Goal: Information Seeking & Learning: Check status

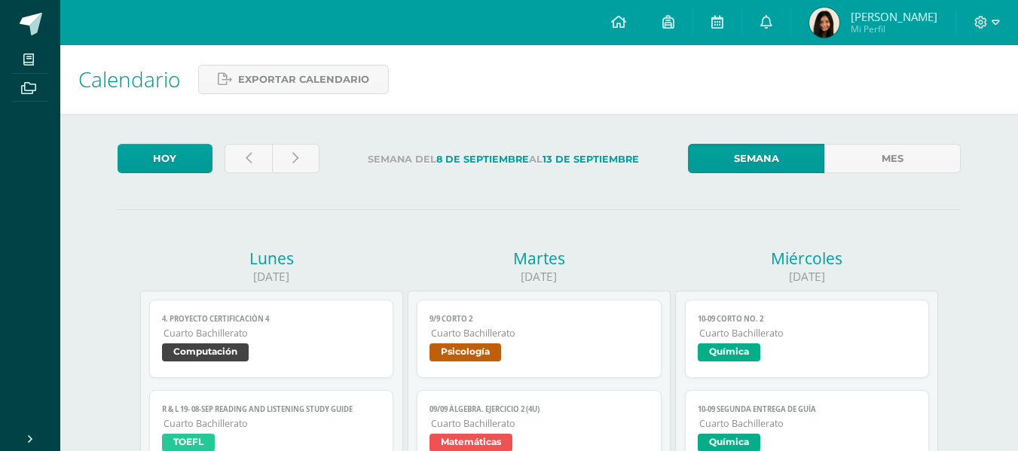
click at [918, 158] on link "Mes" at bounding box center [892, 158] width 136 height 29
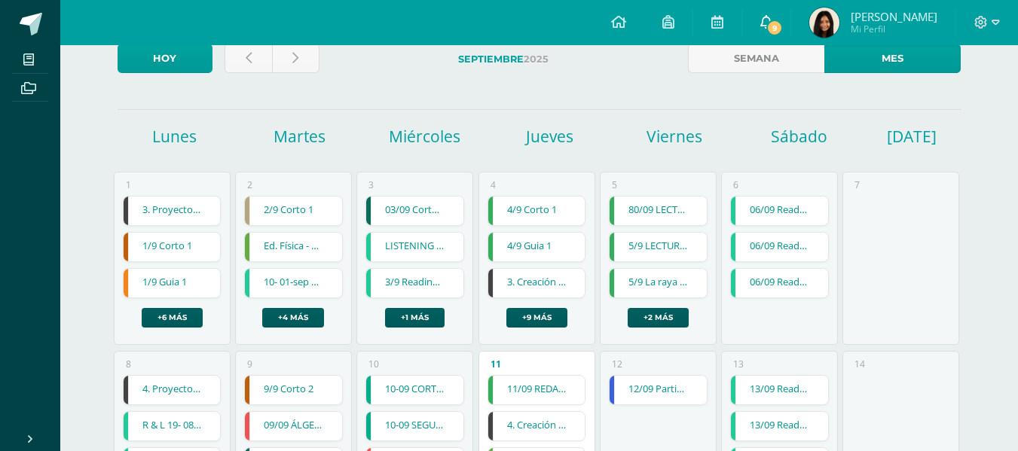
scroll to position [101, 0]
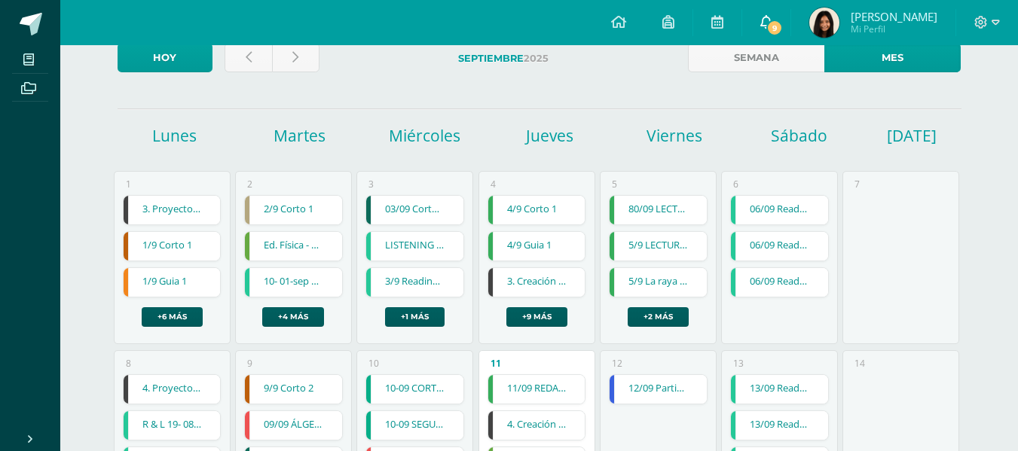
click at [783, 23] on span "9" at bounding box center [774, 28] width 17 height 17
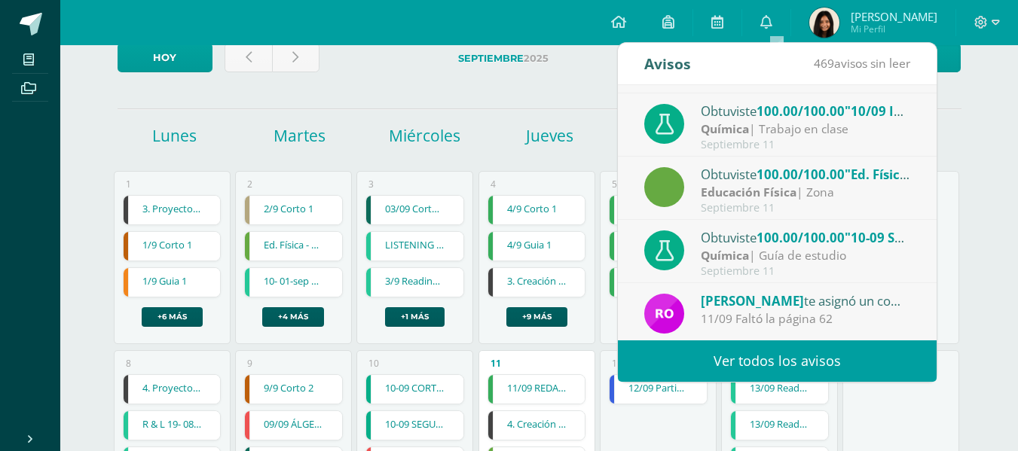
scroll to position [251, 0]
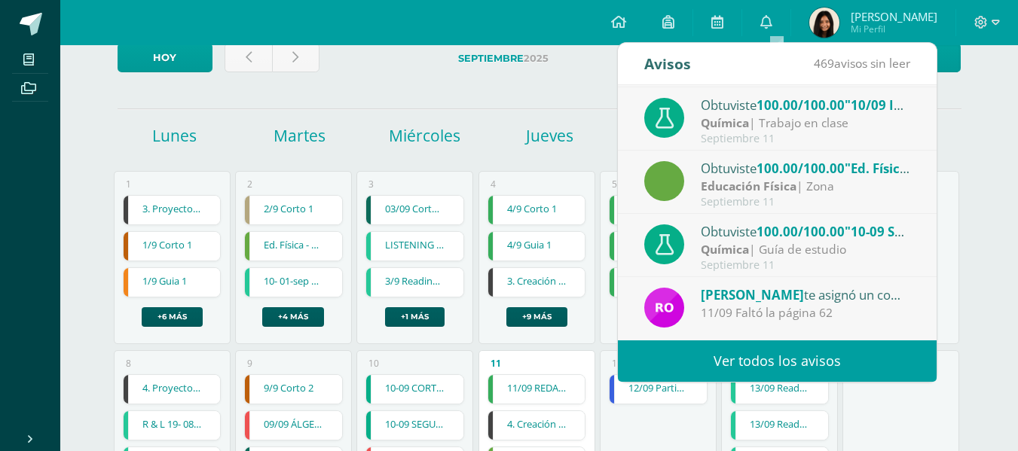
click at [804, 291] on span "[PERSON_NAME]" at bounding box center [752, 294] width 103 height 17
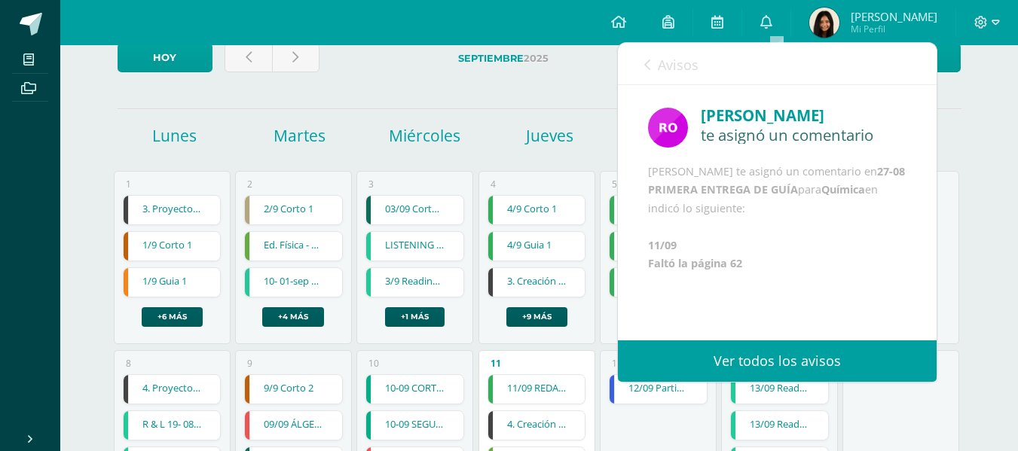
scroll to position [22, 0]
click at [659, 51] on link "Avisos" at bounding box center [671, 64] width 54 height 43
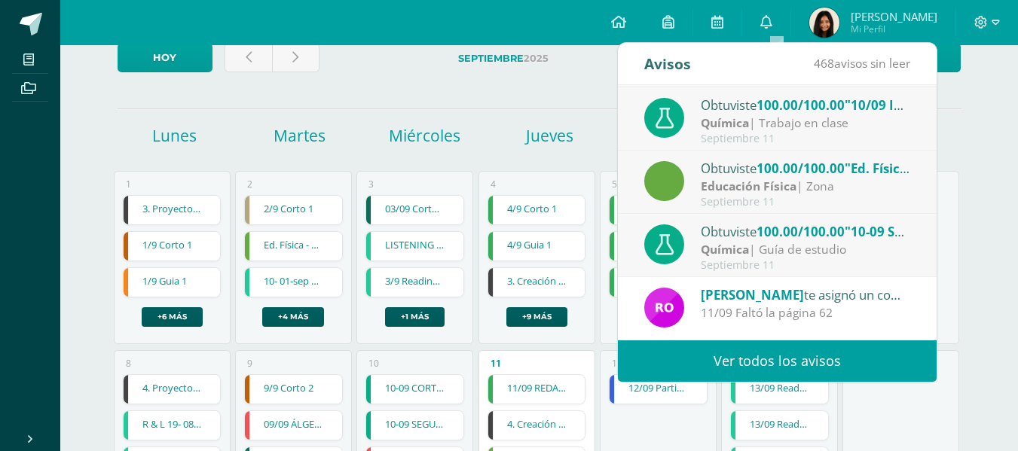
scroll to position [0, 0]
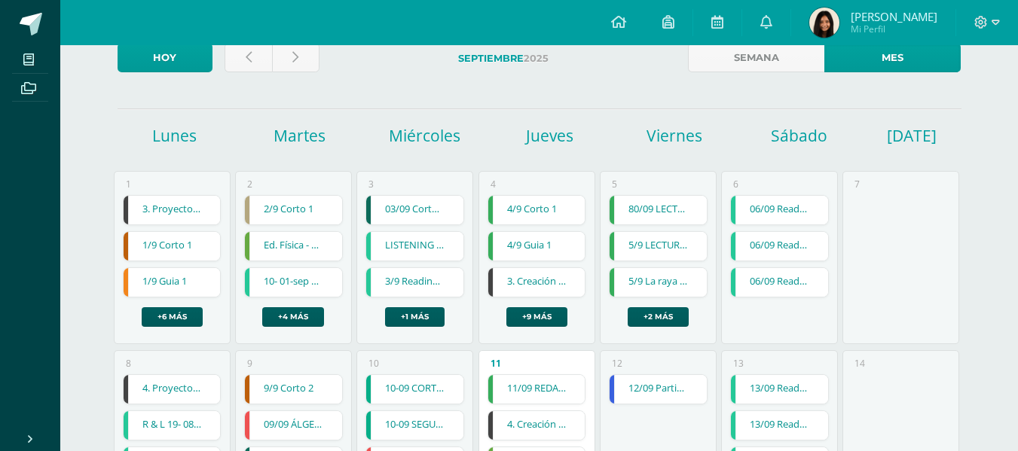
click at [817, 17] on span "Sofia Elizabeth Mi Perfil" at bounding box center [873, 23] width 134 height 30
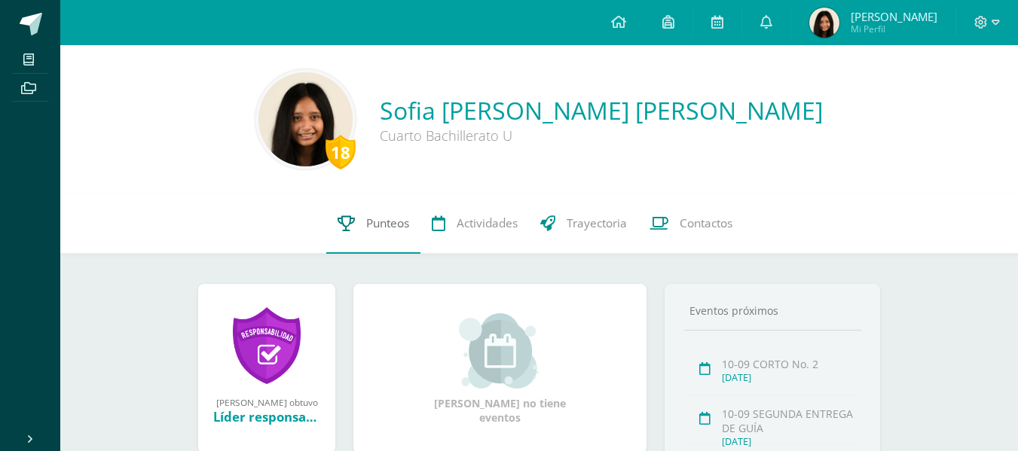
click at [357, 225] on link "Punteos" at bounding box center [373, 224] width 94 height 60
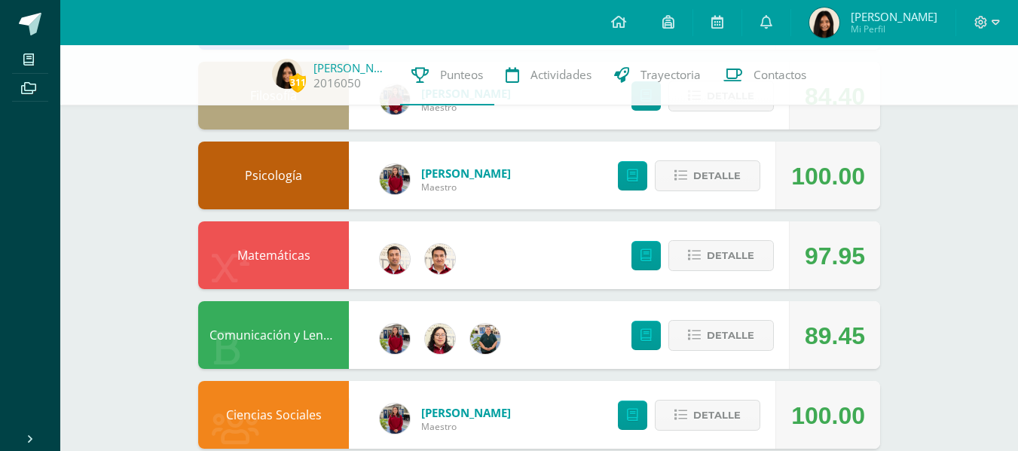
scroll to position [257, 0]
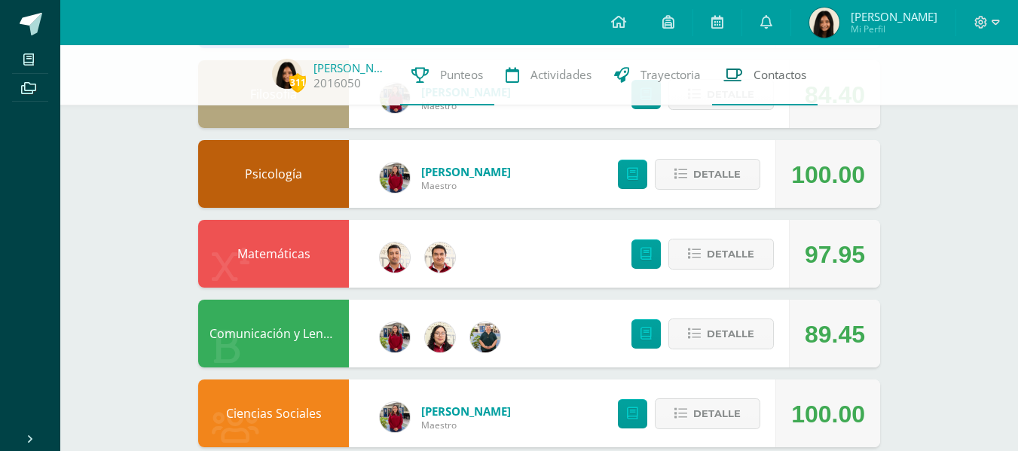
click at [732, 102] on link "Contactos" at bounding box center [764, 75] width 105 height 60
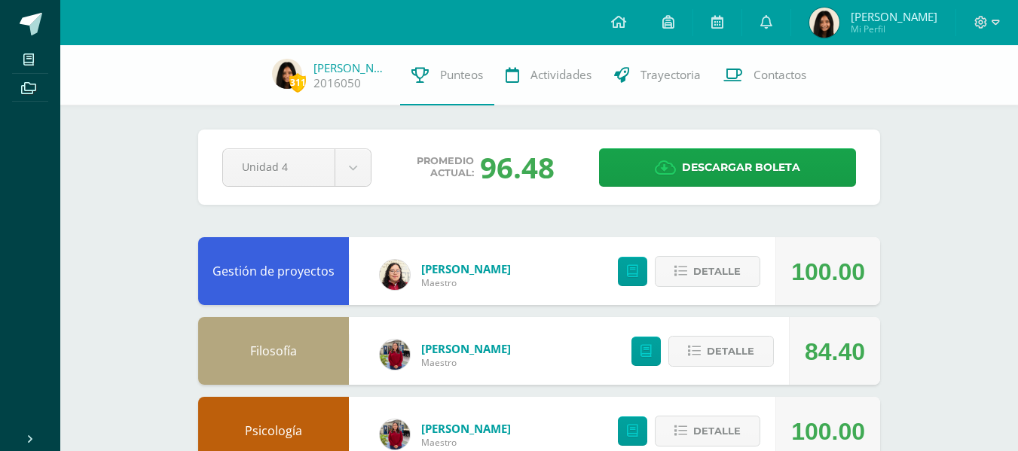
scroll to position [231, 0]
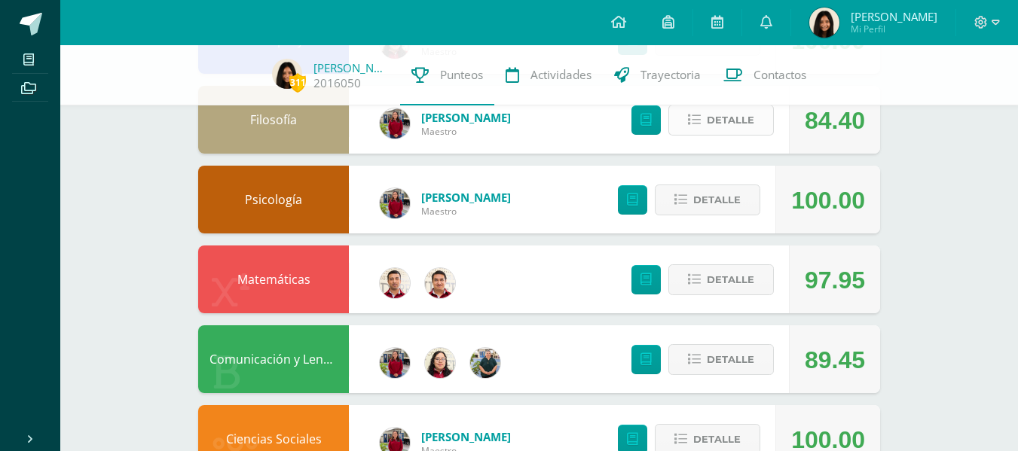
click at [729, 119] on span "Detalle" at bounding box center [730, 120] width 47 height 28
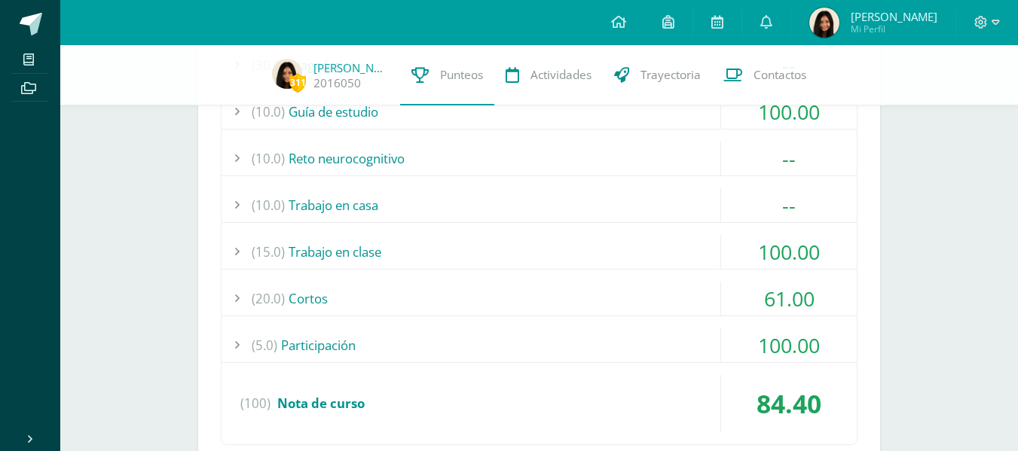
scroll to position [420, 0]
click at [541, 307] on div "(20.0) Cortos" at bounding box center [539, 300] width 635 height 34
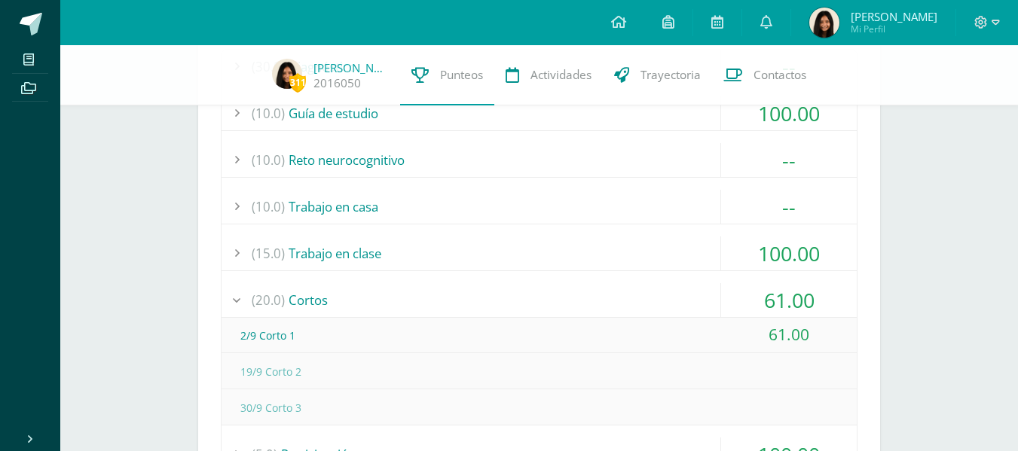
click at [541, 307] on div "(20.0) Cortos" at bounding box center [539, 300] width 635 height 34
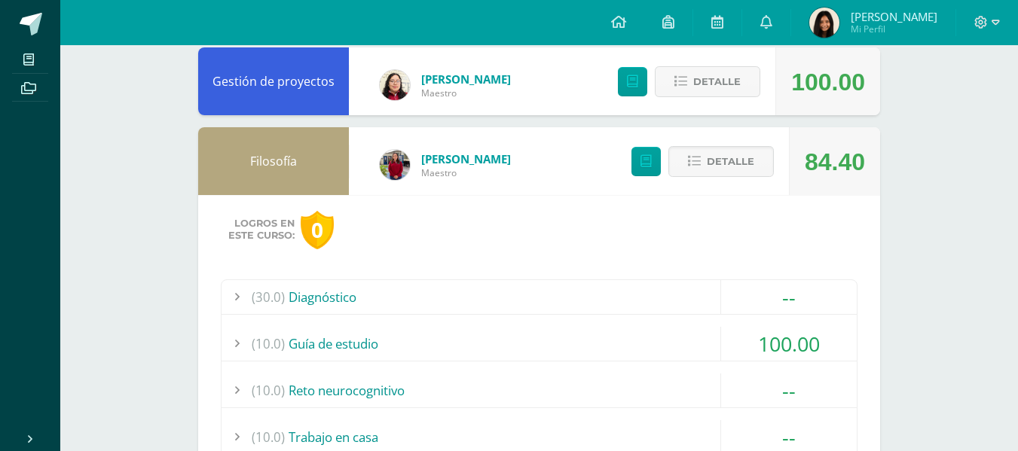
scroll to position [0, 0]
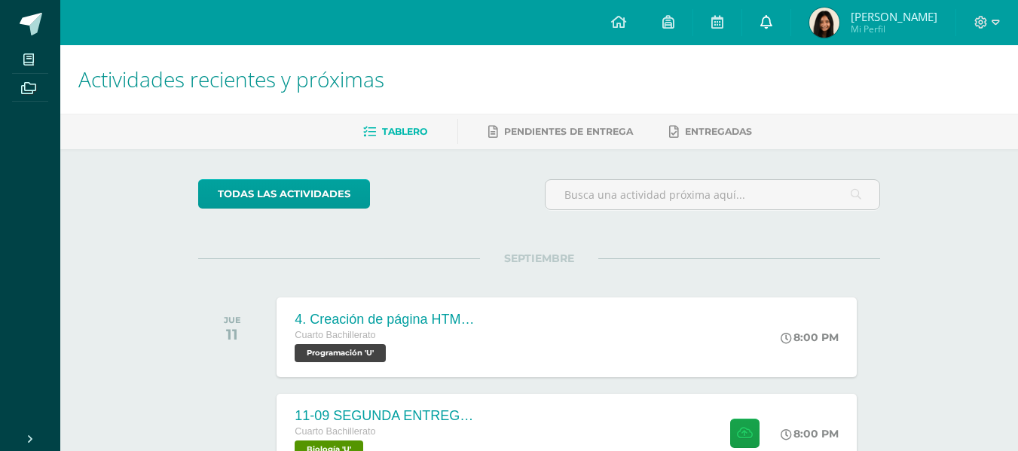
click at [769, 19] on link at bounding box center [766, 22] width 48 height 45
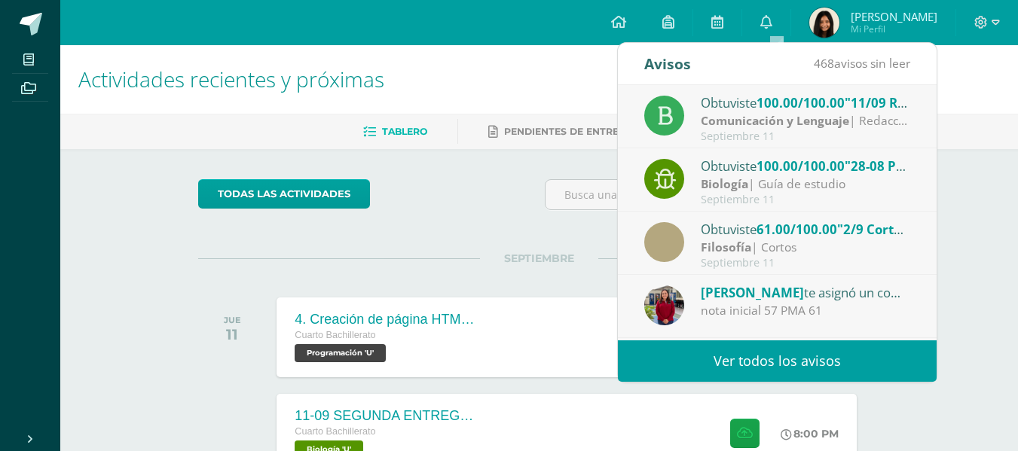
scroll to position [251, 0]
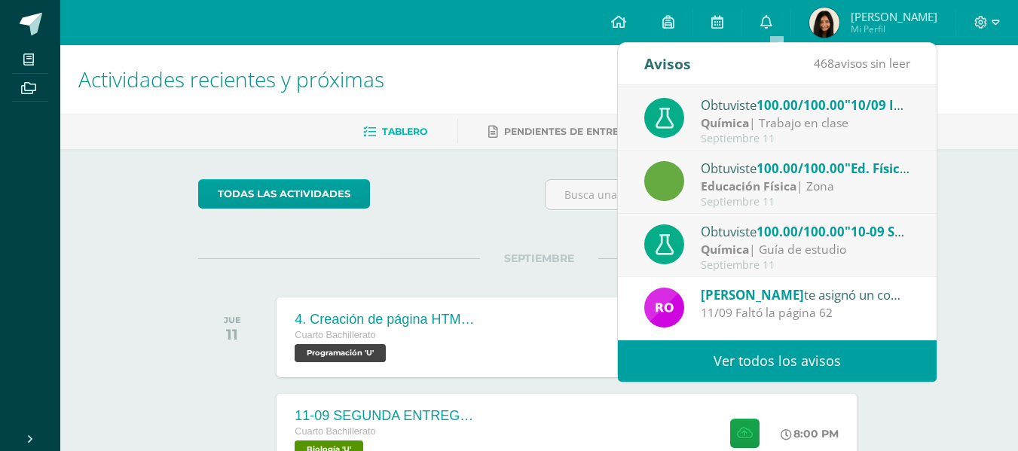
click at [709, 351] on link "Ver todos los avisos" at bounding box center [777, 361] width 319 height 41
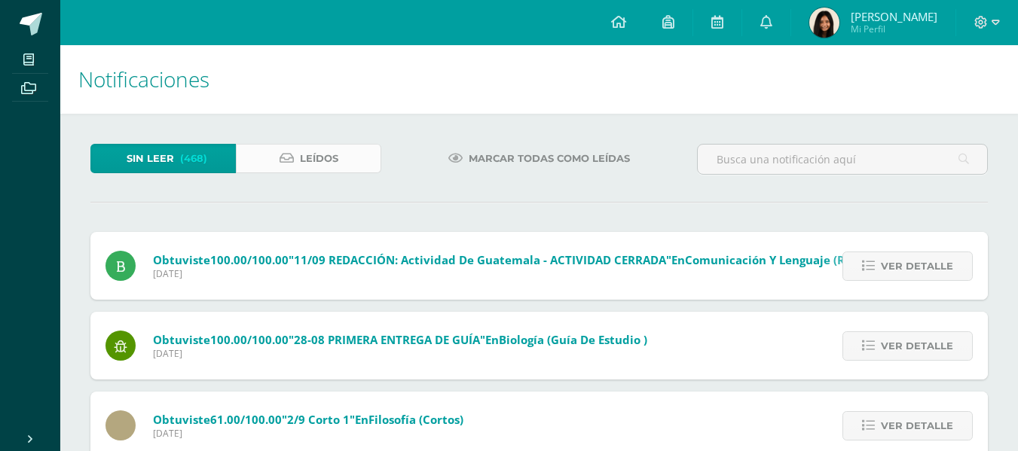
click at [346, 153] on link "Leídos" at bounding box center [308, 158] width 145 height 29
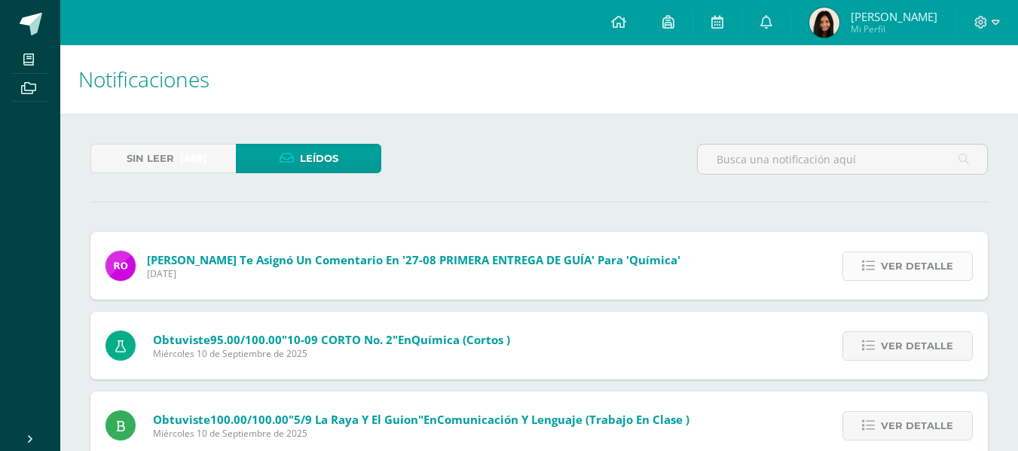
click at [965, 270] on link "Ver detalle" at bounding box center [907, 266] width 130 height 29
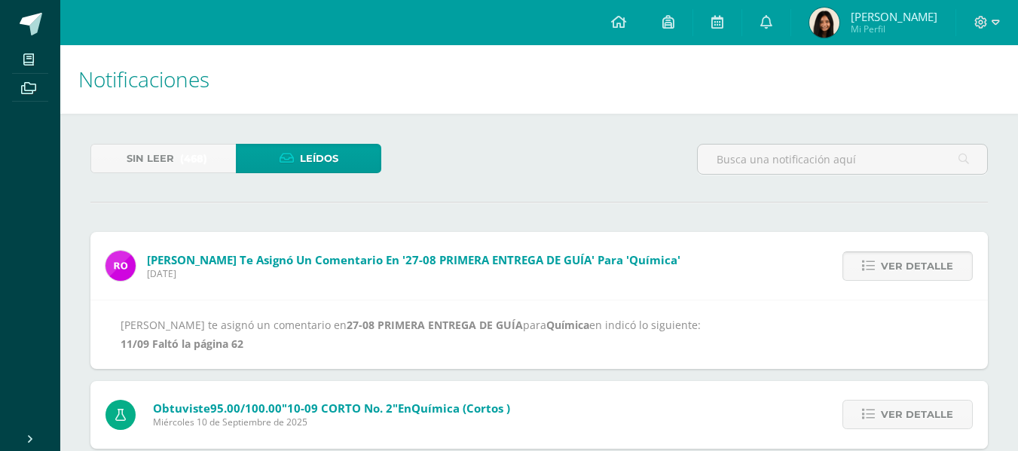
click at [965, 270] on link "Ver detalle" at bounding box center [907, 266] width 130 height 29
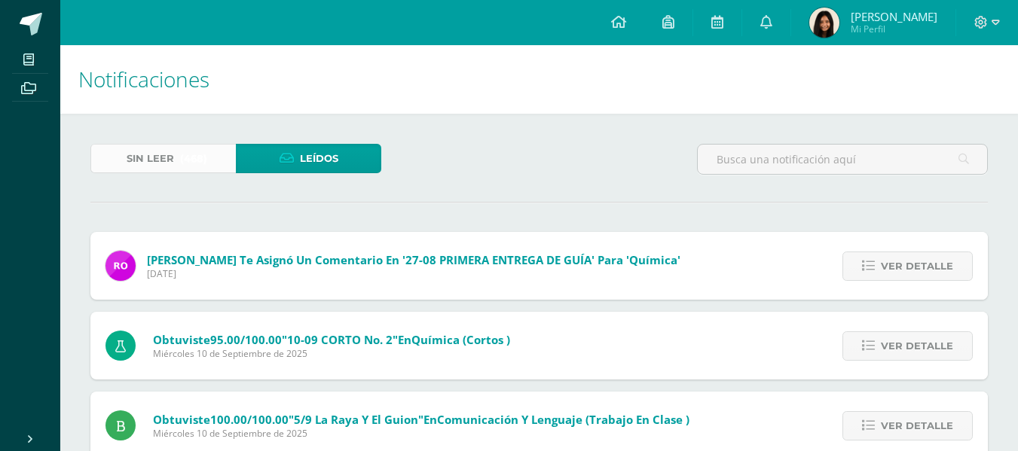
click at [168, 154] on span "Sin leer" at bounding box center [150, 159] width 47 height 28
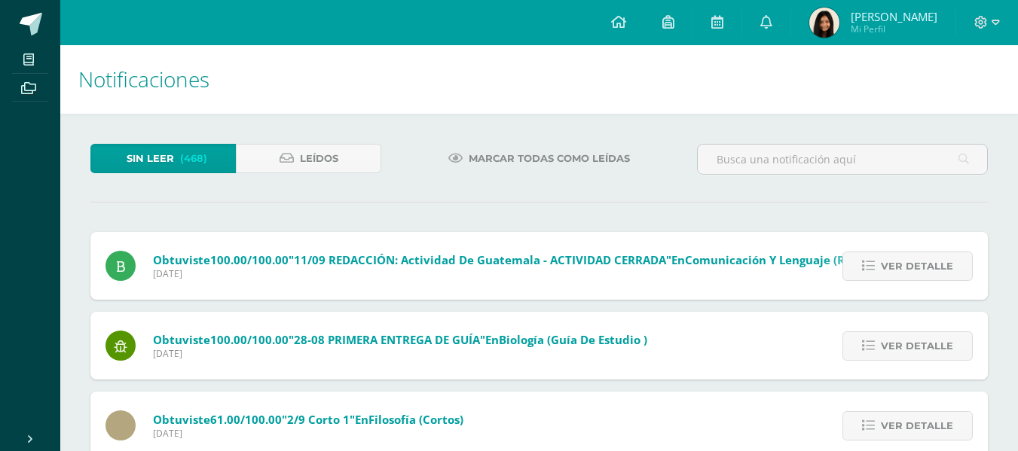
click at [557, 157] on span "Marcar todas como leídas" at bounding box center [549, 159] width 161 height 28
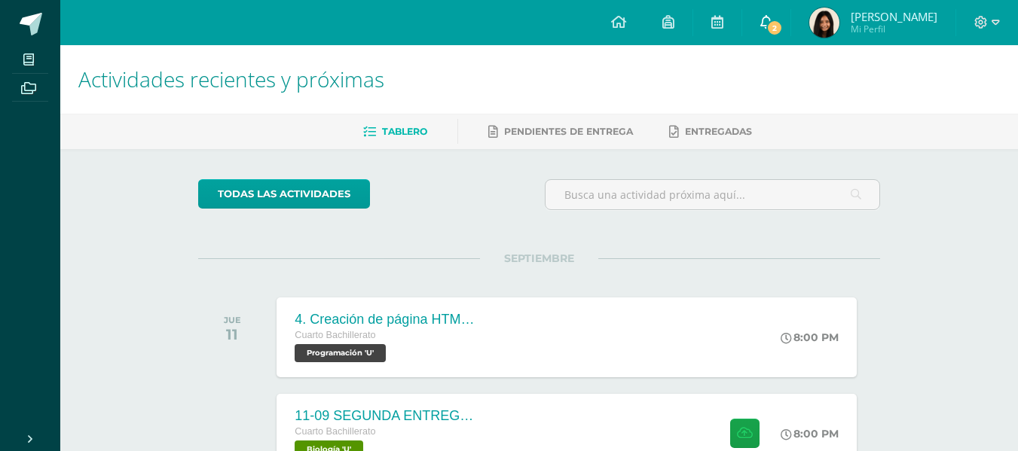
click at [769, 11] on link "2" at bounding box center [766, 22] width 48 height 45
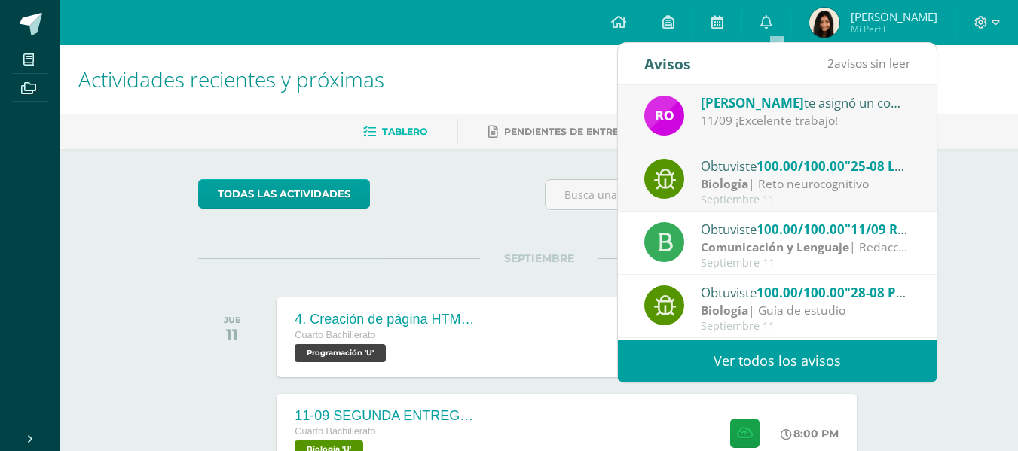
click at [784, 170] on span "100.00/100.00" at bounding box center [801, 165] width 88 height 17
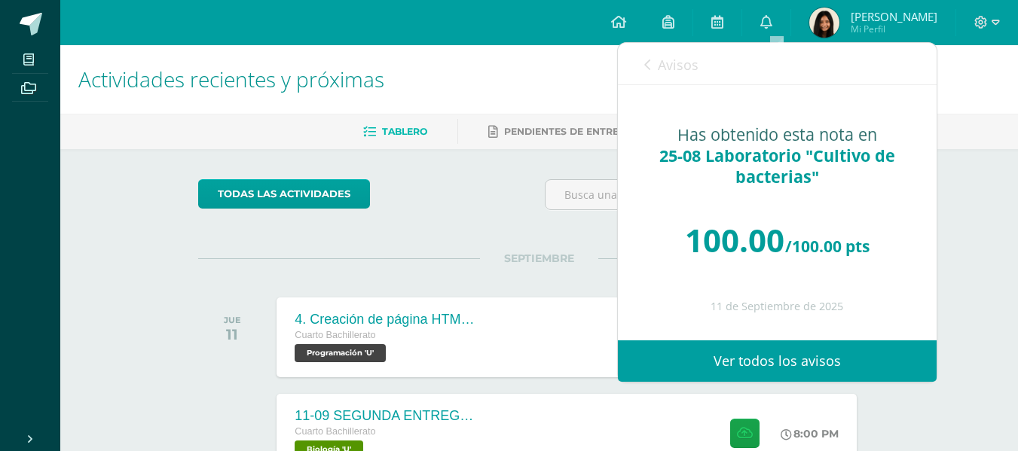
click at [674, 72] on span "Avisos" at bounding box center [678, 65] width 41 height 18
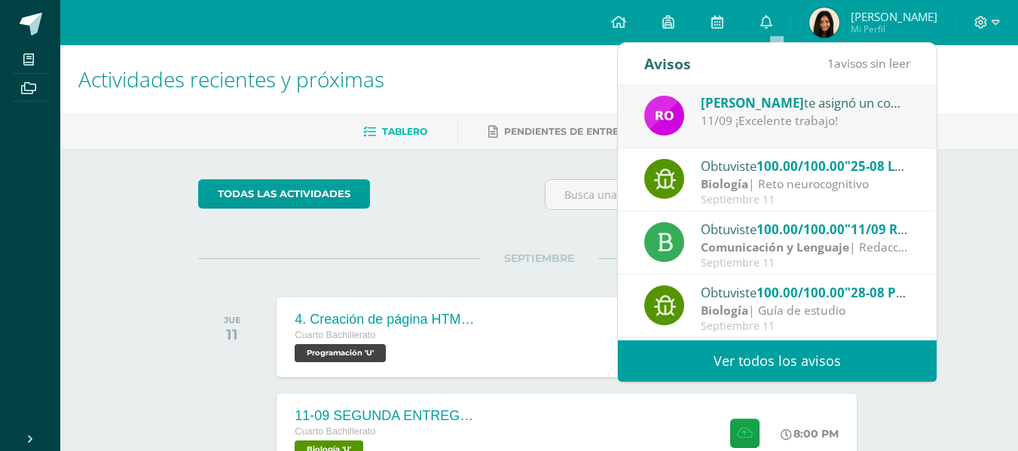
click at [768, 127] on div "11/09 ¡Excelente trabajo!" at bounding box center [805, 120] width 209 height 17
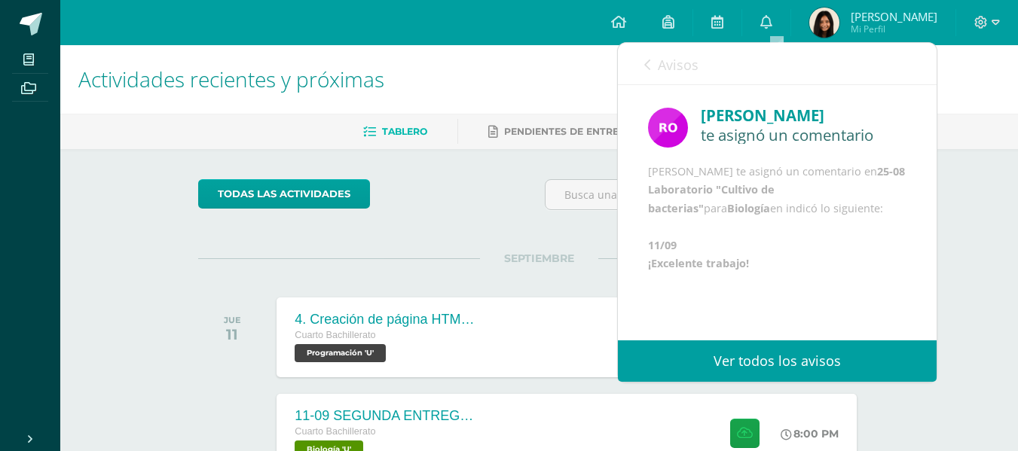
scroll to position [22, 0]
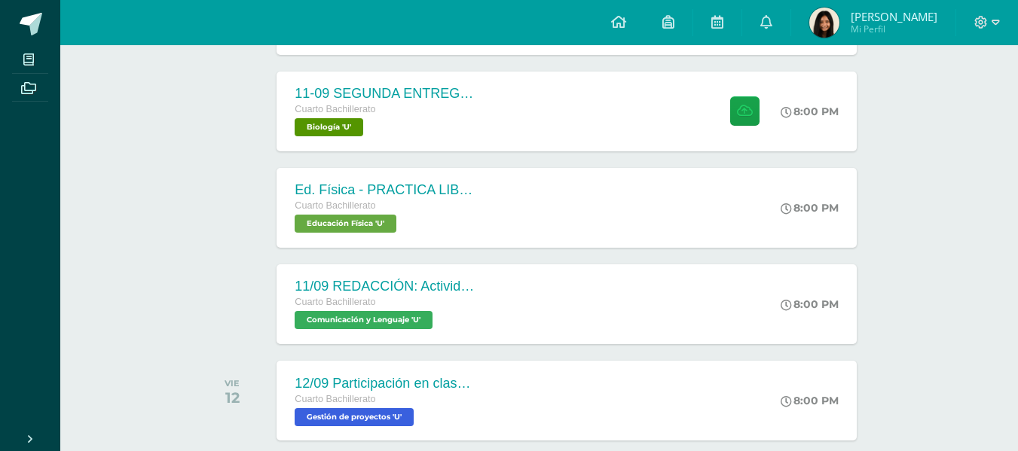
scroll to position [0, 0]
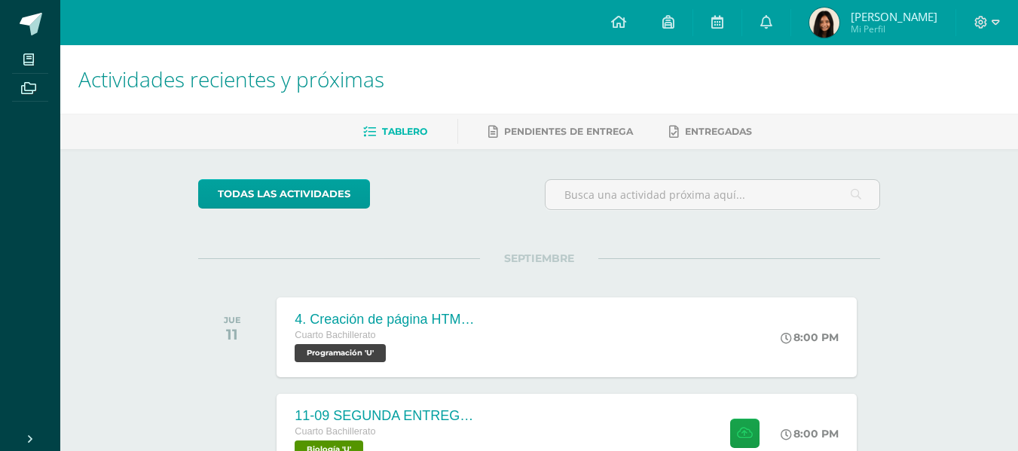
click at [269, 71] on span "Actividades recientes y próximas" at bounding box center [231, 79] width 306 height 29
